Goal: Task Accomplishment & Management: Manage account settings

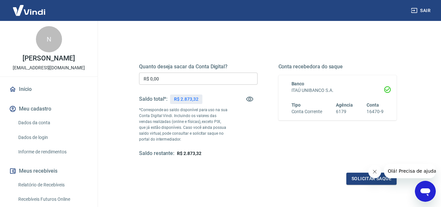
scroll to position [98, 0]
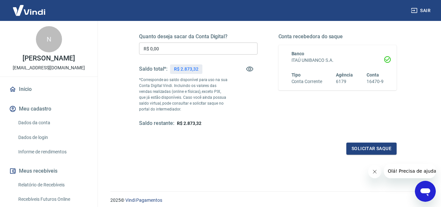
click at [244, 46] on input "R$ 0,00" at bounding box center [198, 48] width 119 height 12
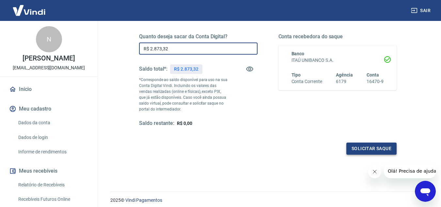
type input "R$ 2.873,32"
click at [358, 149] on button "Solicitar saque" at bounding box center [371, 148] width 50 height 12
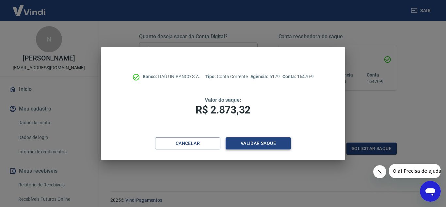
click at [262, 144] on button "Validar saque" at bounding box center [258, 143] width 65 height 12
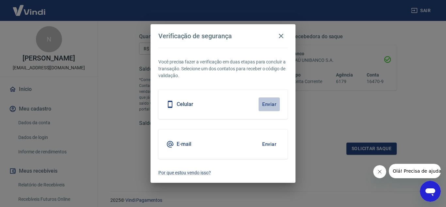
click at [266, 105] on button "Enviar" at bounding box center [269, 104] width 21 height 14
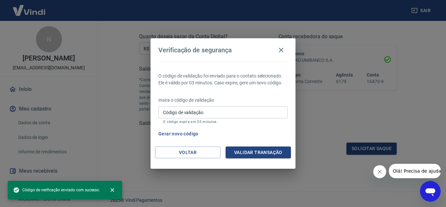
click at [253, 110] on input "Código de validação" at bounding box center [222, 112] width 129 height 12
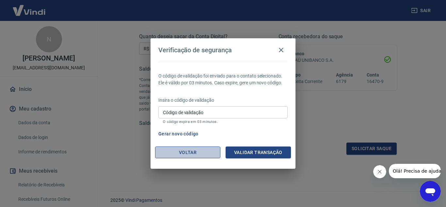
click at [175, 151] on button "Voltar" at bounding box center [187, 152] width 65 height 12
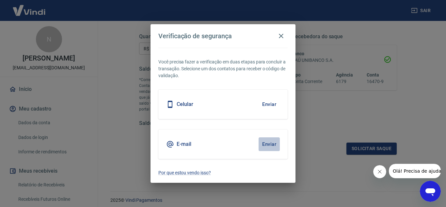
click at [264, 145] on button "Enviar" at bounding box center [269, 144] width 21 height 14
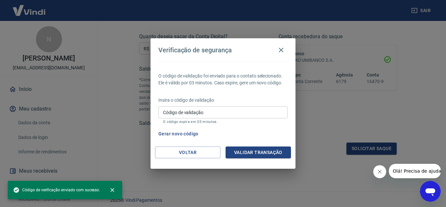
click at [198, 113] on input "Código de validação" at bounding box center [222, 112] width 129 height 12
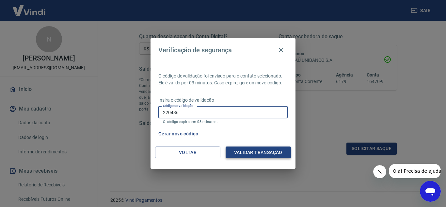
type input "220436"
click at [259, 152] on button "Validar transação" at bounding box center [258, 152] width 65 height 12
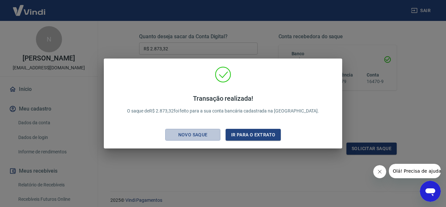
click at [207, 135] on div "Novo saque" at bounding box center [192, 135] width 45 height 8
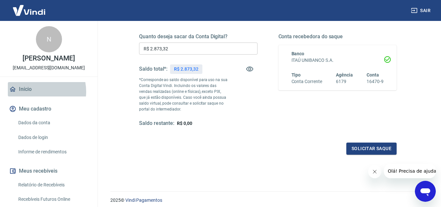
click at [36, 96] on link "Início" at bounding box center [49, 89] width 82 height 14
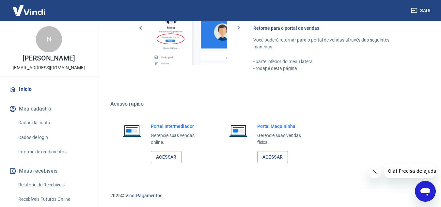
scroll to position [325, 0]
